Goal: Transaction & Acquisition: Purchase product/service

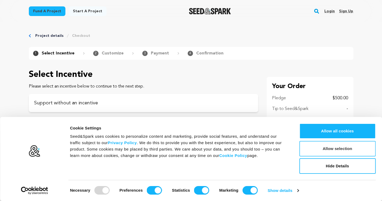
click at [317, 151] on button "Allow selection" at bounding box center [338, 148] width 76 height 15
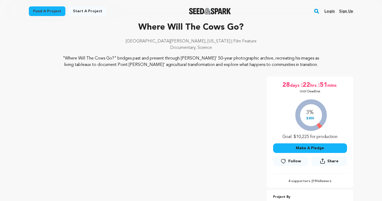
scroll to position [28, 0]
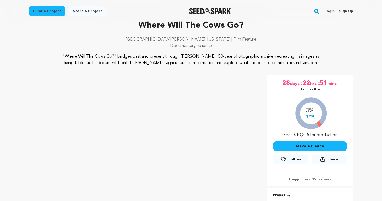
click at [289, 144] on button "Make A Pledge" at bounding box center [310, 147] width 74 height 10
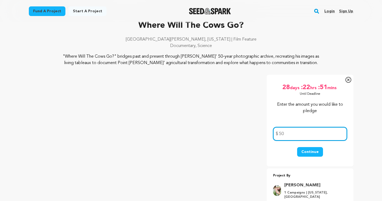
type input "5"
type input "250"
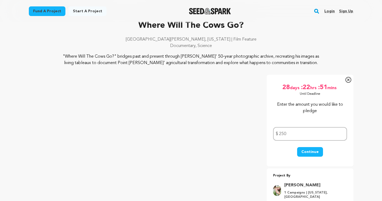
click at [312, 150] on button "Continue" at bounding box center [310, 152] width 26 height 10
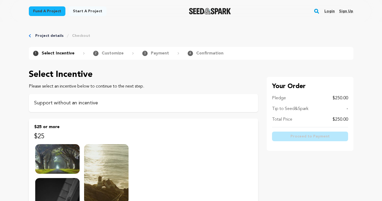
click at [78, 104] on p "Support without an incentive" at bounding box center [143, 102] width 219 height 7
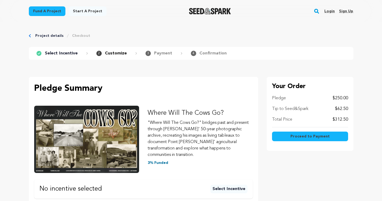
click at [292, 135] on button "Proceed to Payment" at bounding box center [310, 137] width 76 height 10
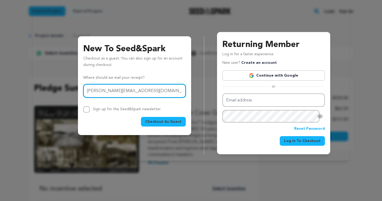
type input "sophie.ziegler@gmail.com"
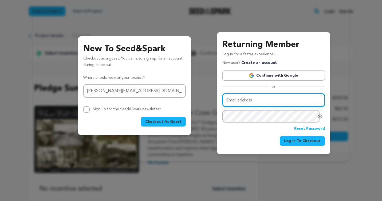
click at [237, 101] on input "Email address" at bounding box center [274, 101] width 103 height 14
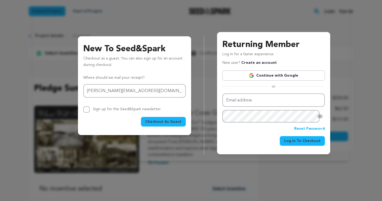
click at [176, 122] on span "Checkout As Guest" at bounding box center [163, 121] width 36 height 5
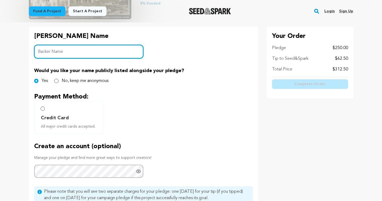
scroll to position [114, 0]
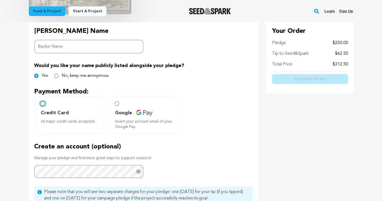
click at [42, 104] on input "Credit Card All major credit cards accepted." at bounding box center [43, 104] width 4 height 4
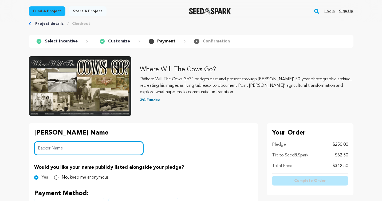
scroll to position [13, 0]
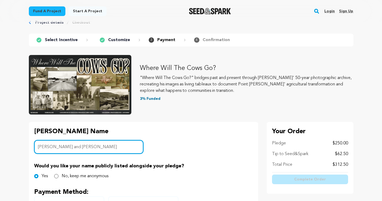
type input "[PERSON_NAME] and [PERSON_NAME]"
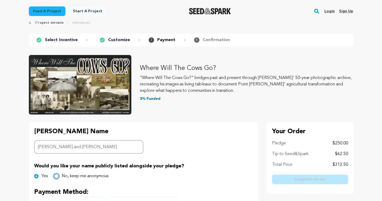
click at [56, 177] on input "No, keep me anonymous" at bounding box center [56, 176] width 4 height 4
radio input "true"
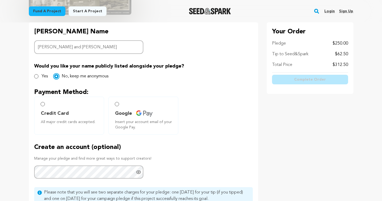
scroll to position [114, 0]
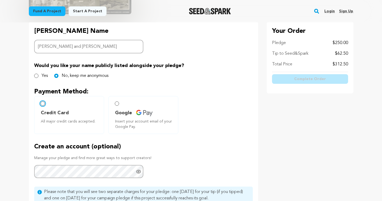
click at [43, 105] on input "Credit Card All major credit cards accepted." at bounding box center [43, 104] width 4 height 4
radio input "false"
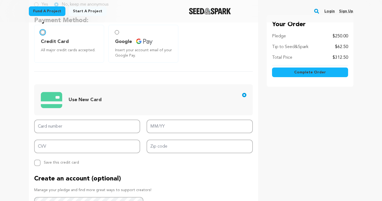
scroll to position [189, 0]
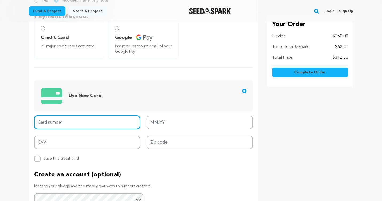
click at [64, 122] on input "Card number" at bounding box center [87, 123] width 106 height 14
type input "4388 5761 8697 3155"
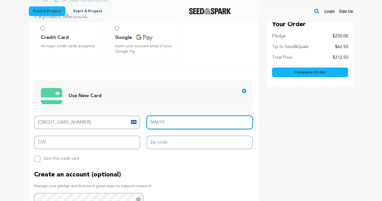
click at [152, 122] on input "MM/YY" at bounding box center [200, 123] width 106 height 14
type input "07/29"
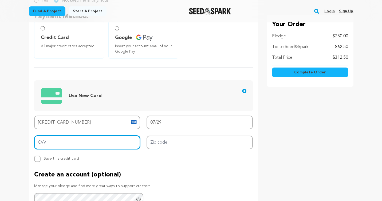
click at [104, 141] on input "CVV" at bounding box center [87, 143] width 106 height 14
type input "119"
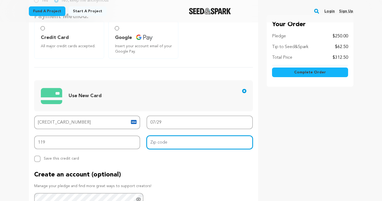
click at [155, 144] on input "Zip code" at bounding box center [200, 143] width 106 height 14
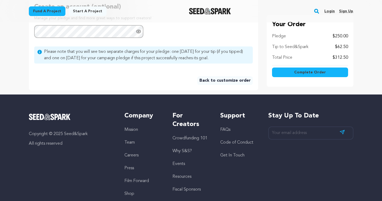
scroll to position [358, 0]
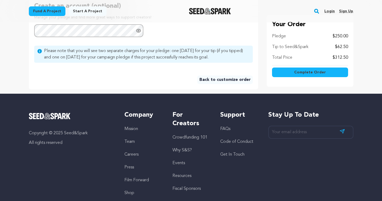
type input "94115"
click at [288, 71] on button "Complete Order" at bounding box center [310, 73] width 76 height 10
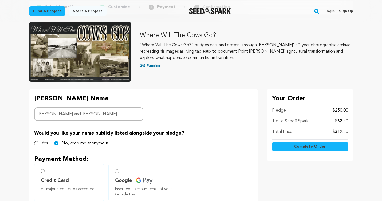
scroll to position [15, 0]
